Goal: Navigation & Orientation: Find specific page/section

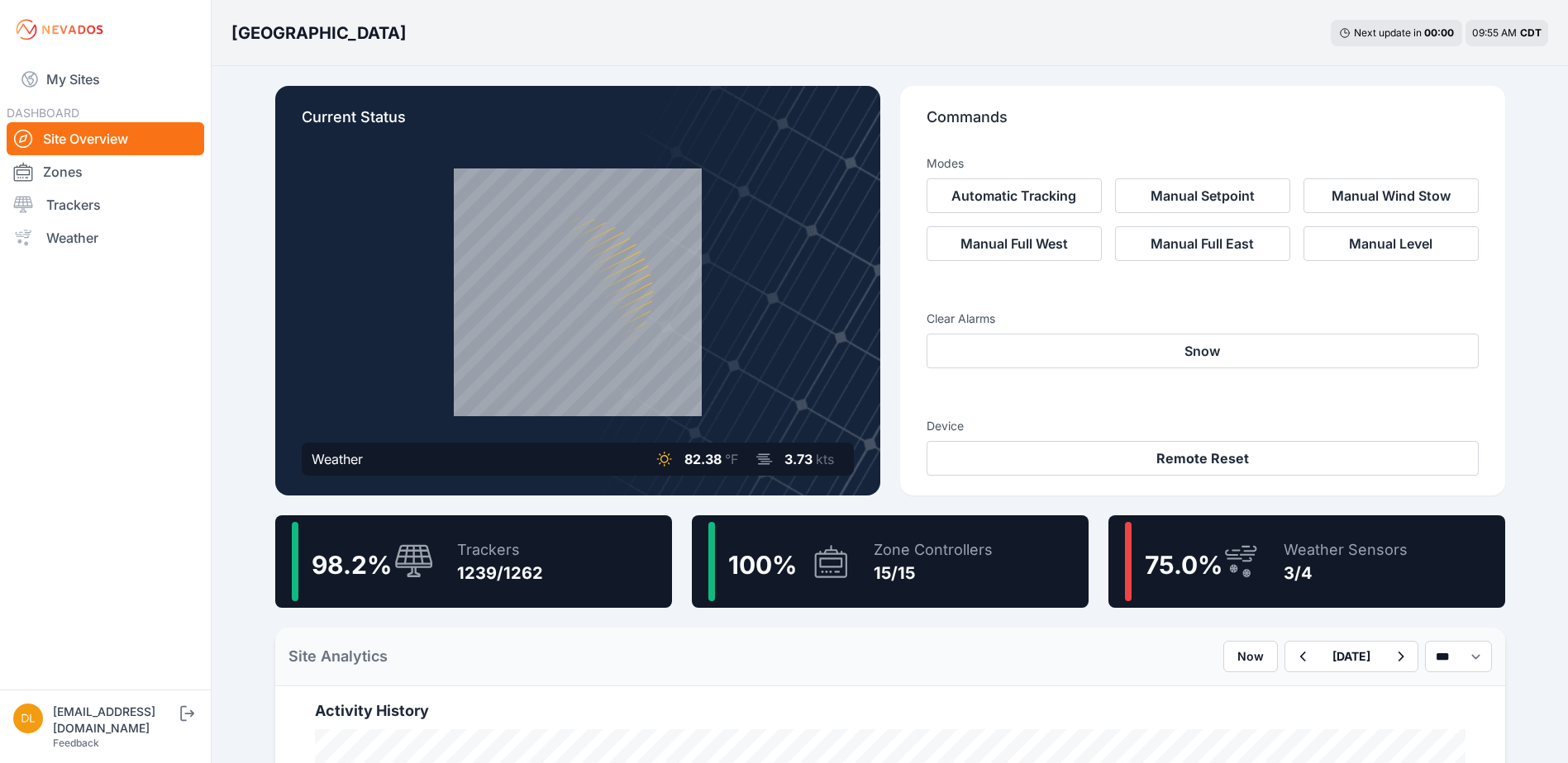
scroll to position [330, 0]
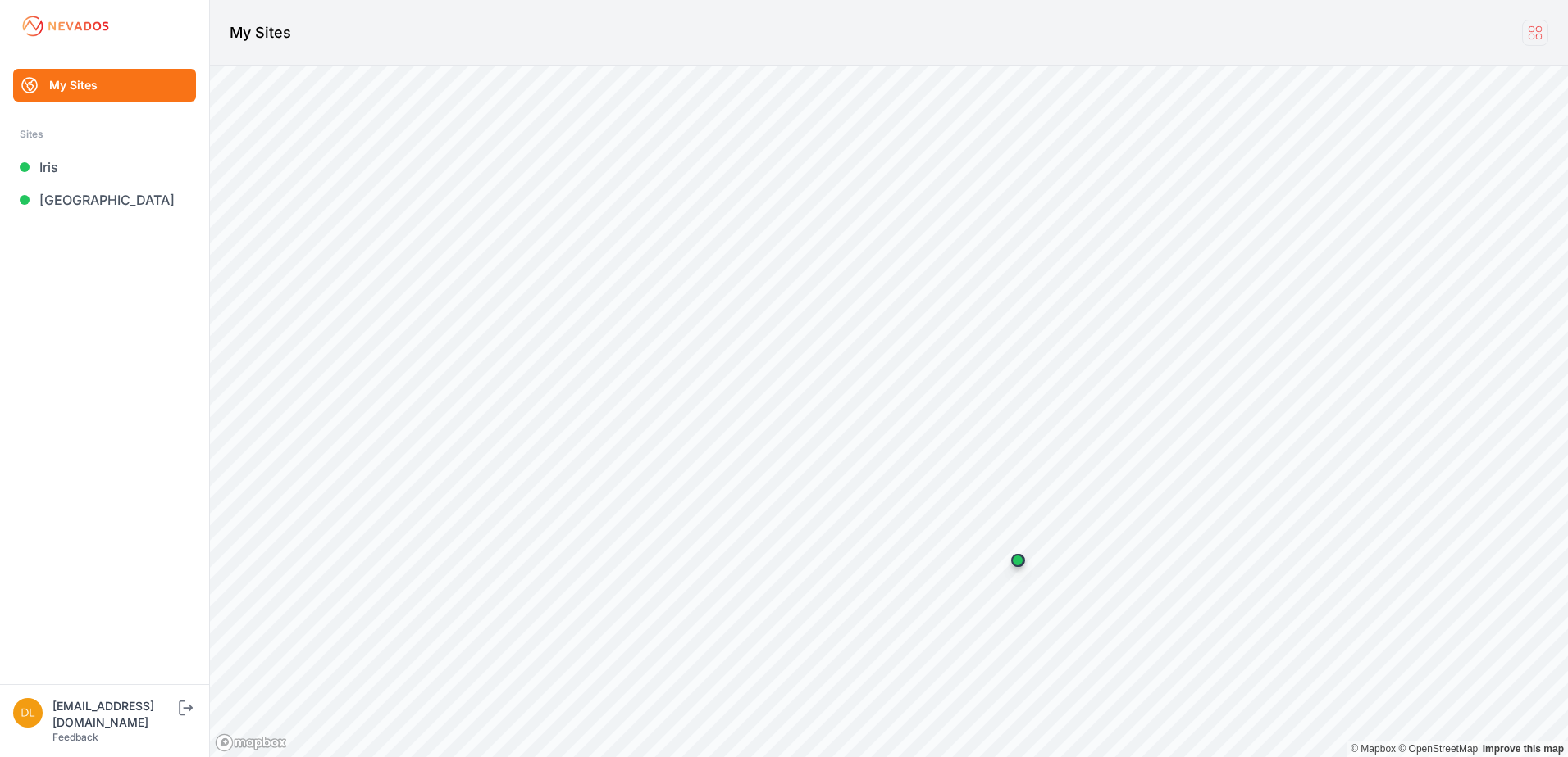
click at [1540, 35] on icon at bounding box center [1535, 32] width 18 height 18
